Goal: Check status: Check status

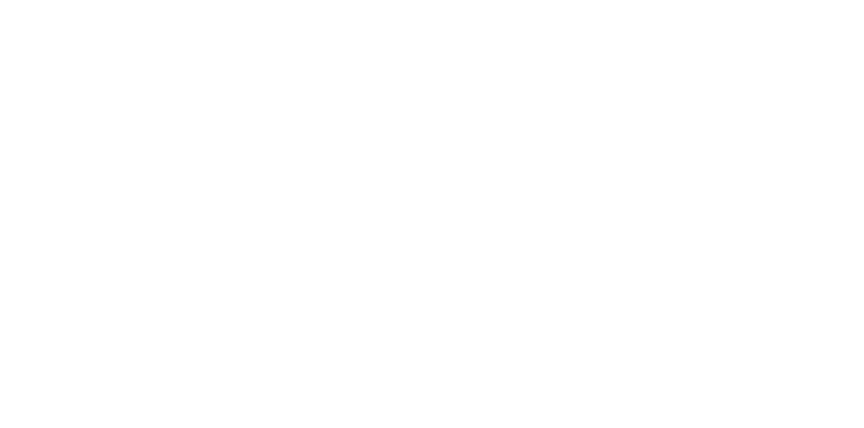
scroll to position [109, 0]
click at [125, 185] on div "Tracking" at bounding box center [106, 186] width 37 height 12
click at [608, 373] on div at bounding box center [557, 380] width 101 height 33
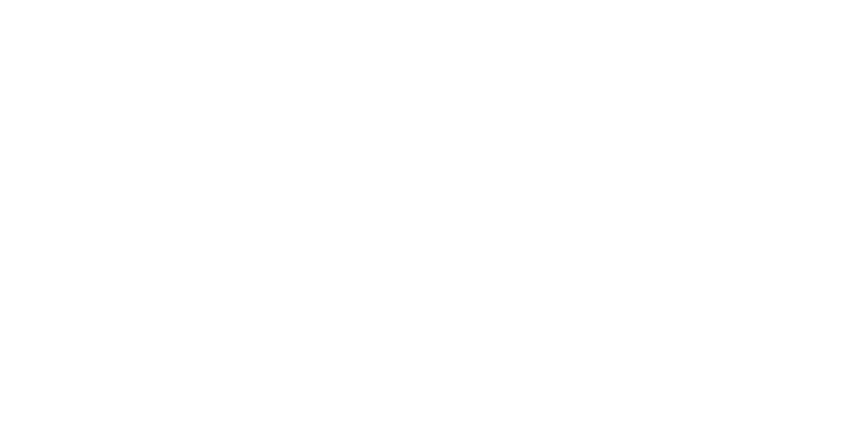
click at [608, 383] on div at bounding box center [557, 380] width 101 height 33
click at [562, 381] on icon "button" at bounding box center [558, 380] width 7 height 7
type input "m"
click at [427, 215] on button "Clock On" at bounding box center [389, 214] width 74 height 22
